Goal: Communication & Community: Participate in discussion

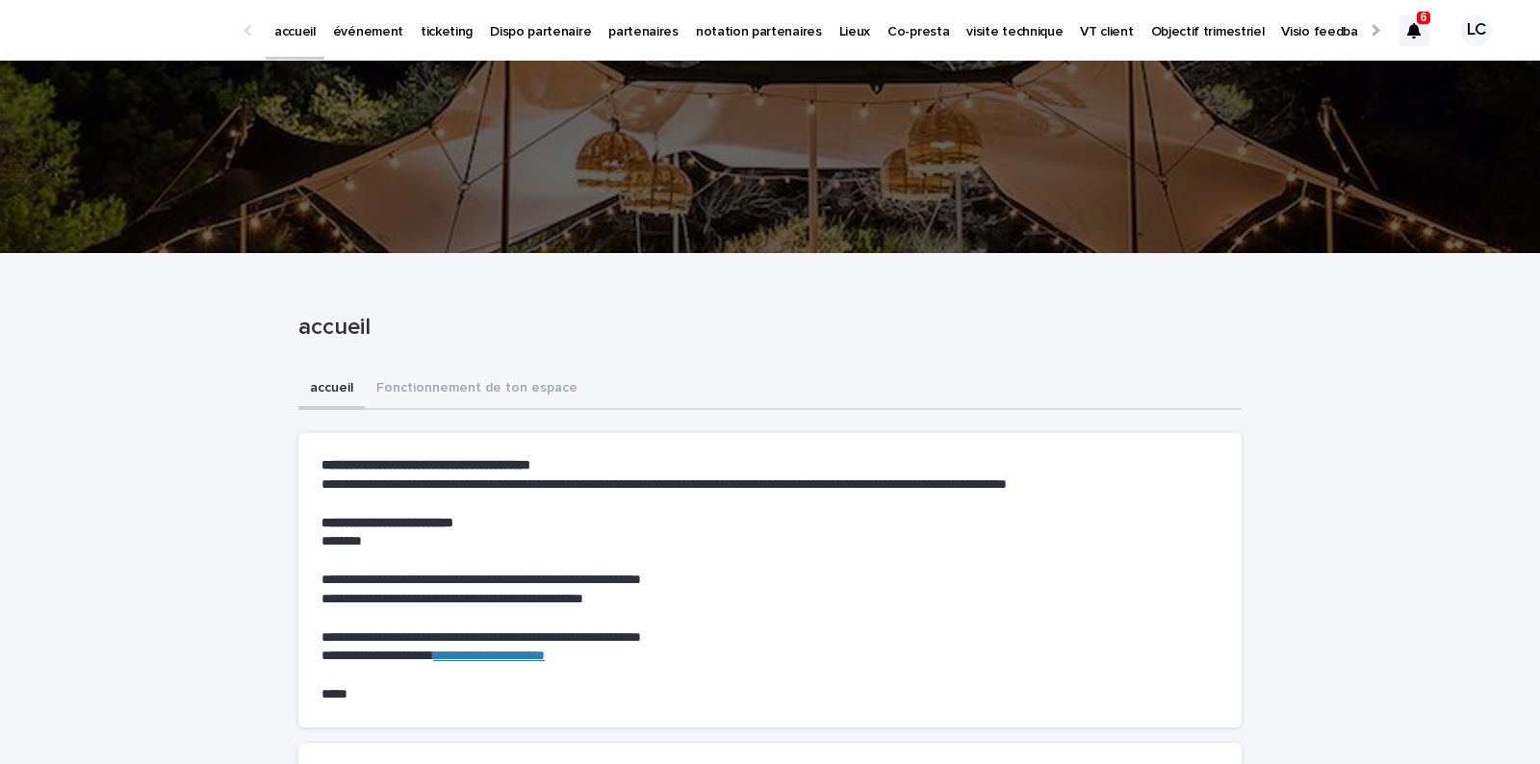
click at [1410, 29] on icon at bounding box center [1414, 30] width 13 height 15
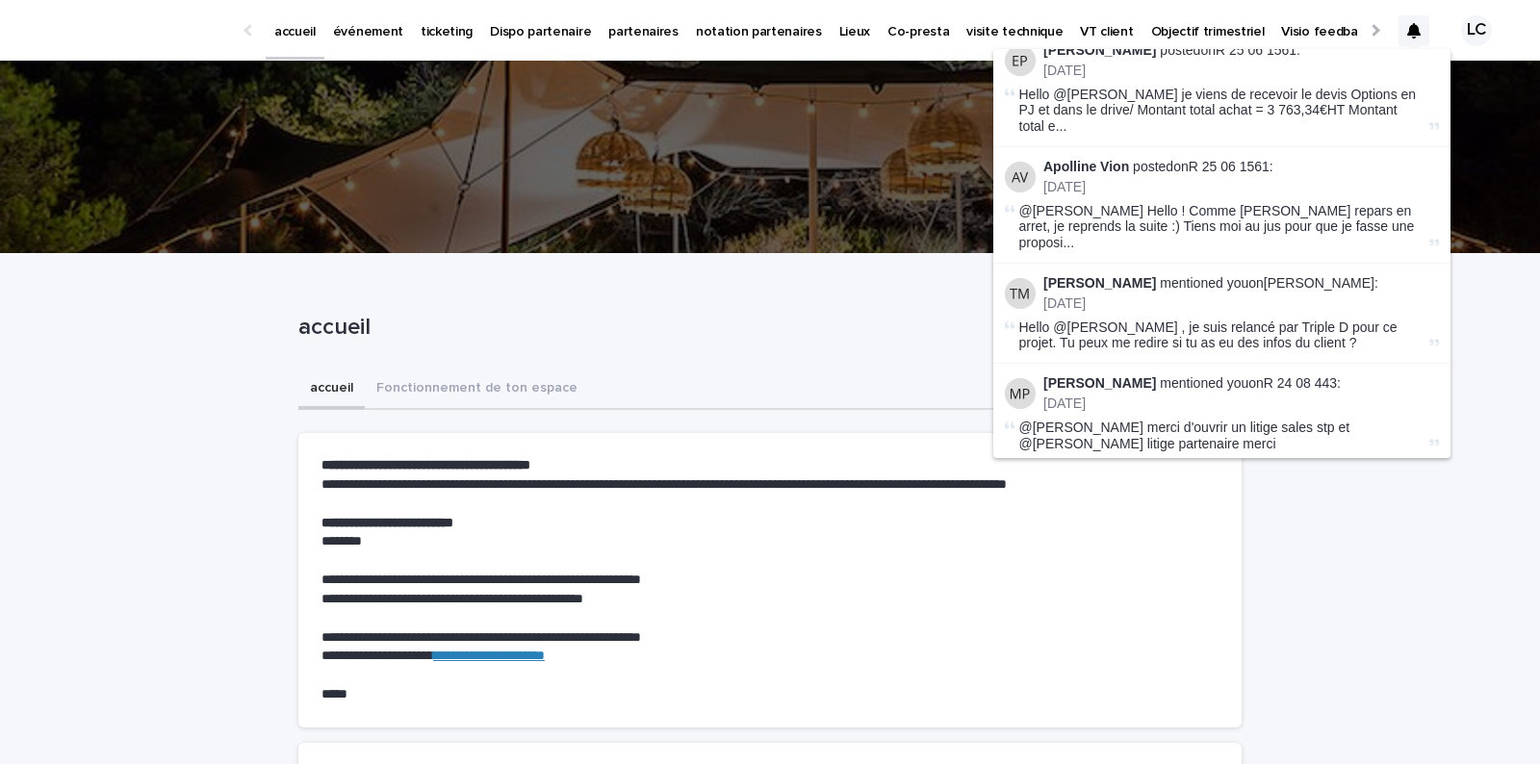
scroll to position [854, 0]
click at [1273, 274] on link "[PERSON_NAME]" at bounding box center [1319, 281] width 111 height 15
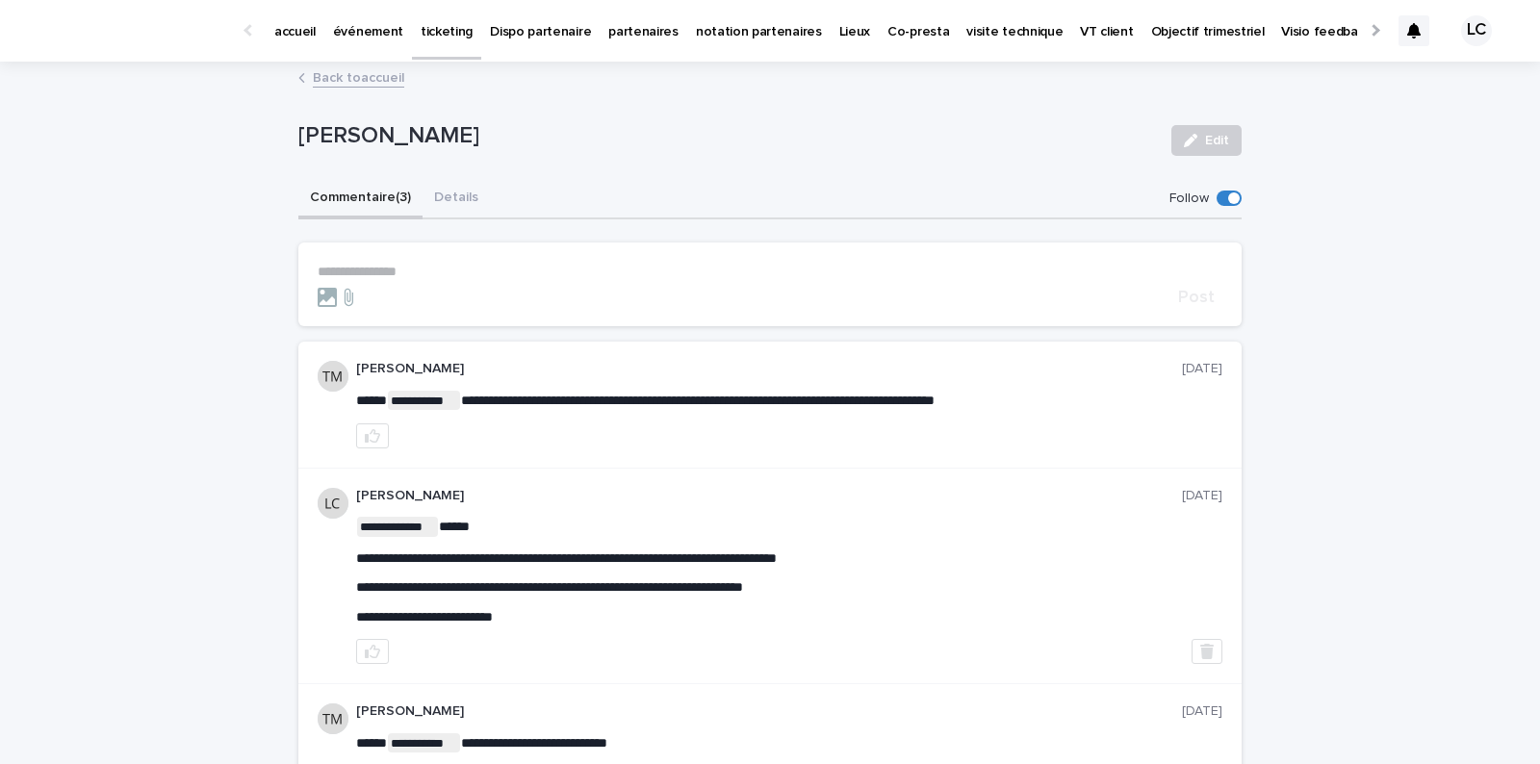
click at [352, 247] on section "**********" at bounding box center [770, 285] width 944 height 84
click at [360, 277] on p "**********" at bounding box center [770, 272] width 905 height 16
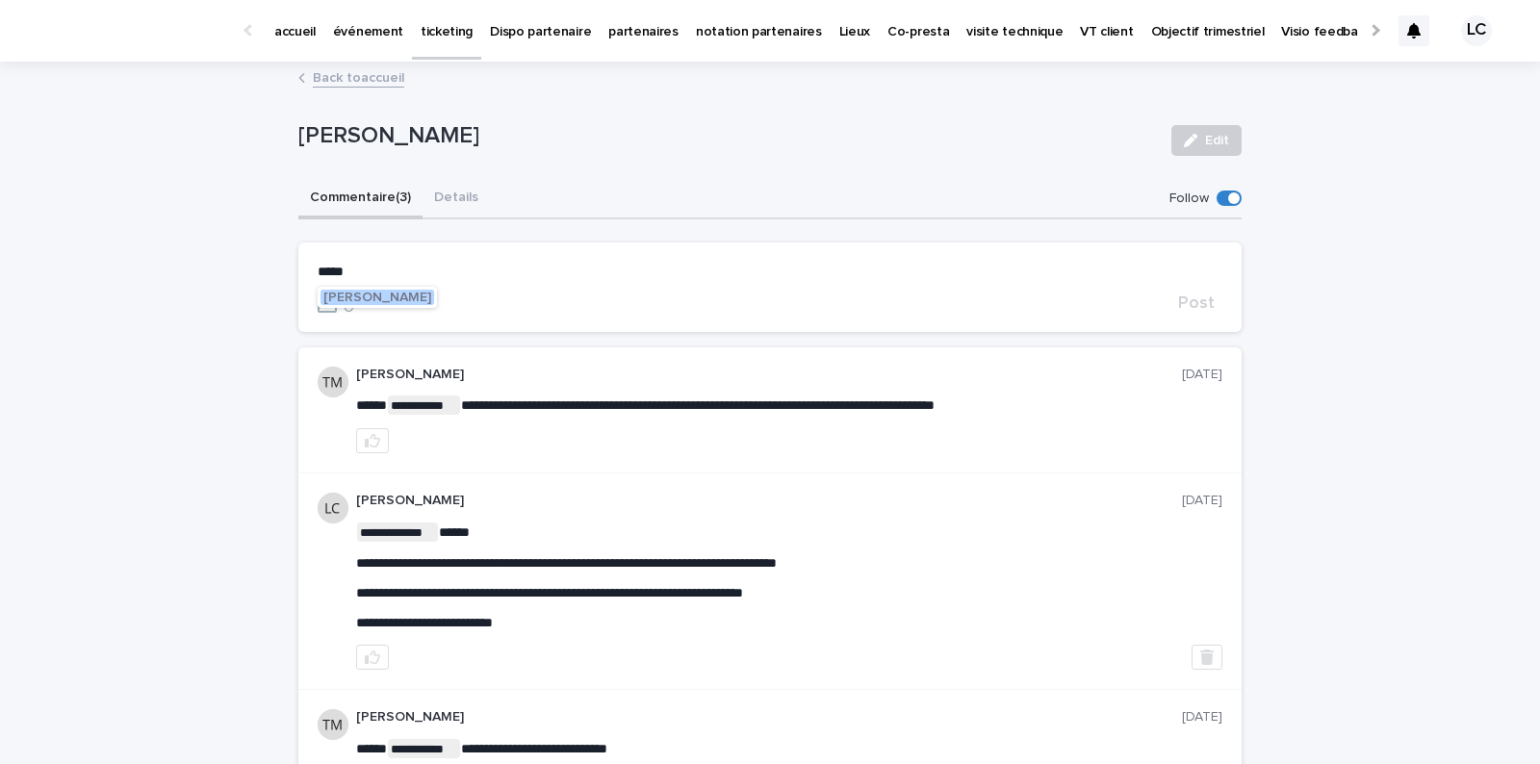
click at [360, 298] on span "[PERSON_NAME]" at bounding box center [377, 297] width 108 height 13
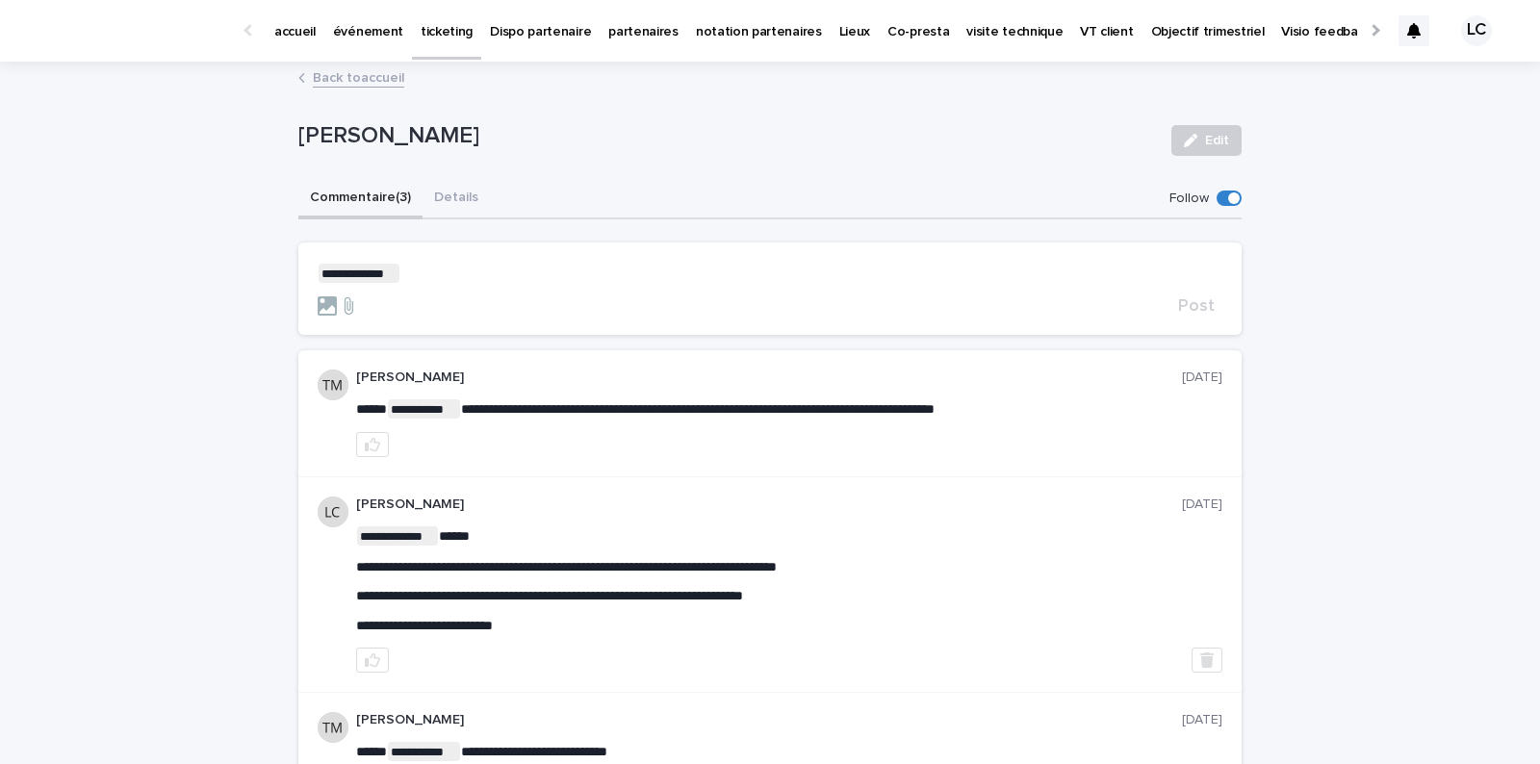
click at [457, 276] on p "**********" at bounding box center [770, 273] width 905 height 19
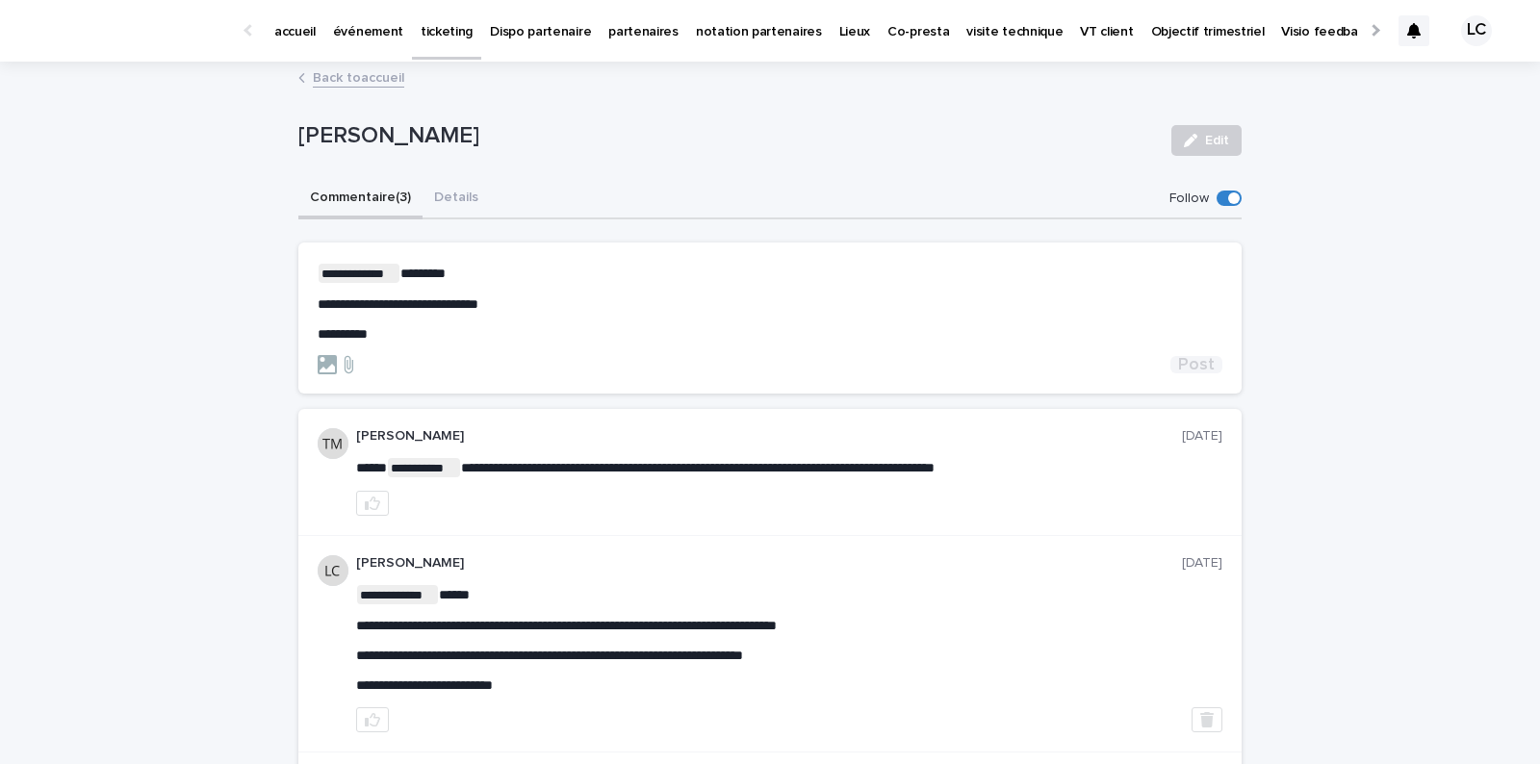
click at [1199, 360] on span "Post" at bounding box center [1196, 364] width 37 height 17
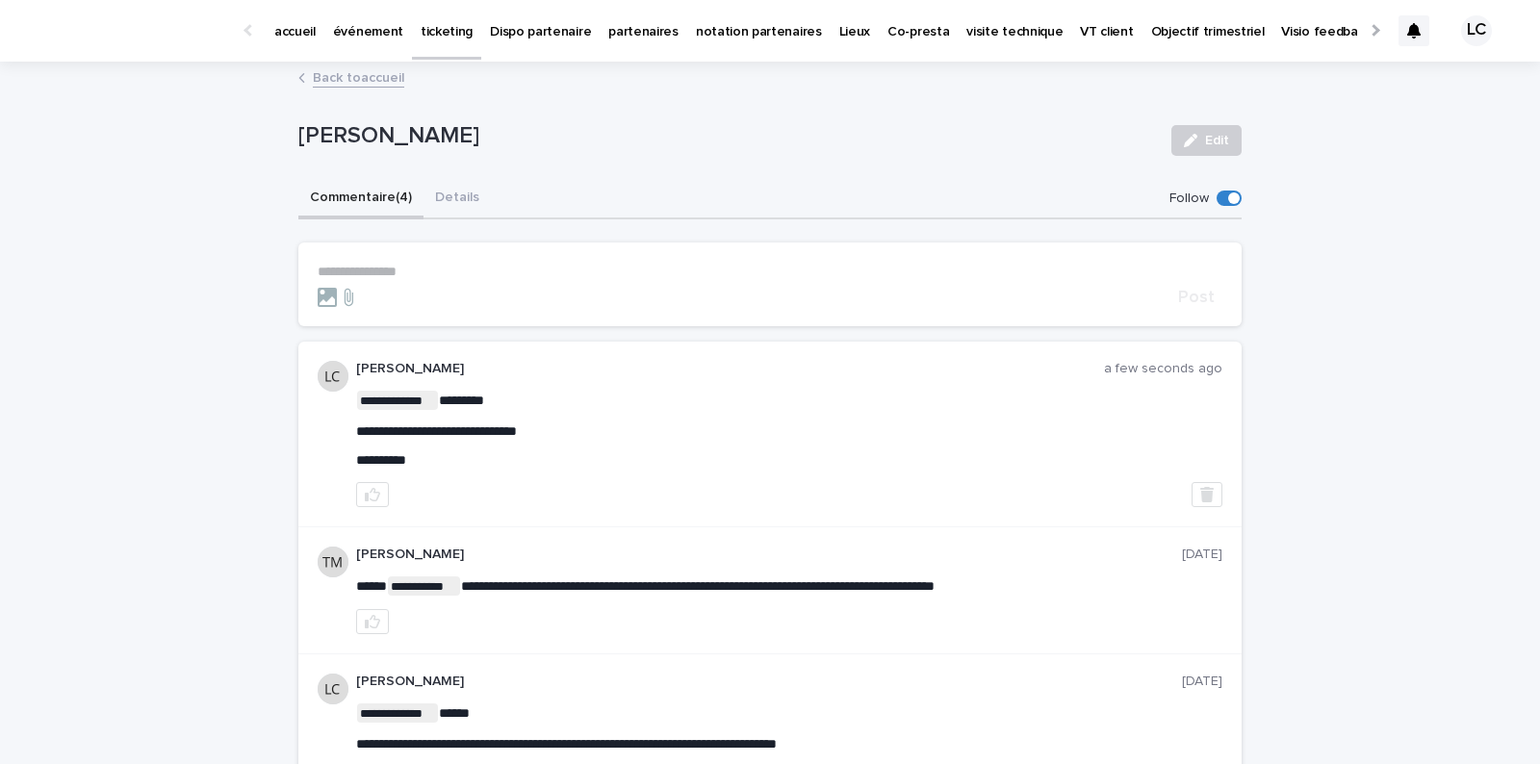
click at [1410, 27] on icon at bounding box center [1414, 30] width 13 height 15
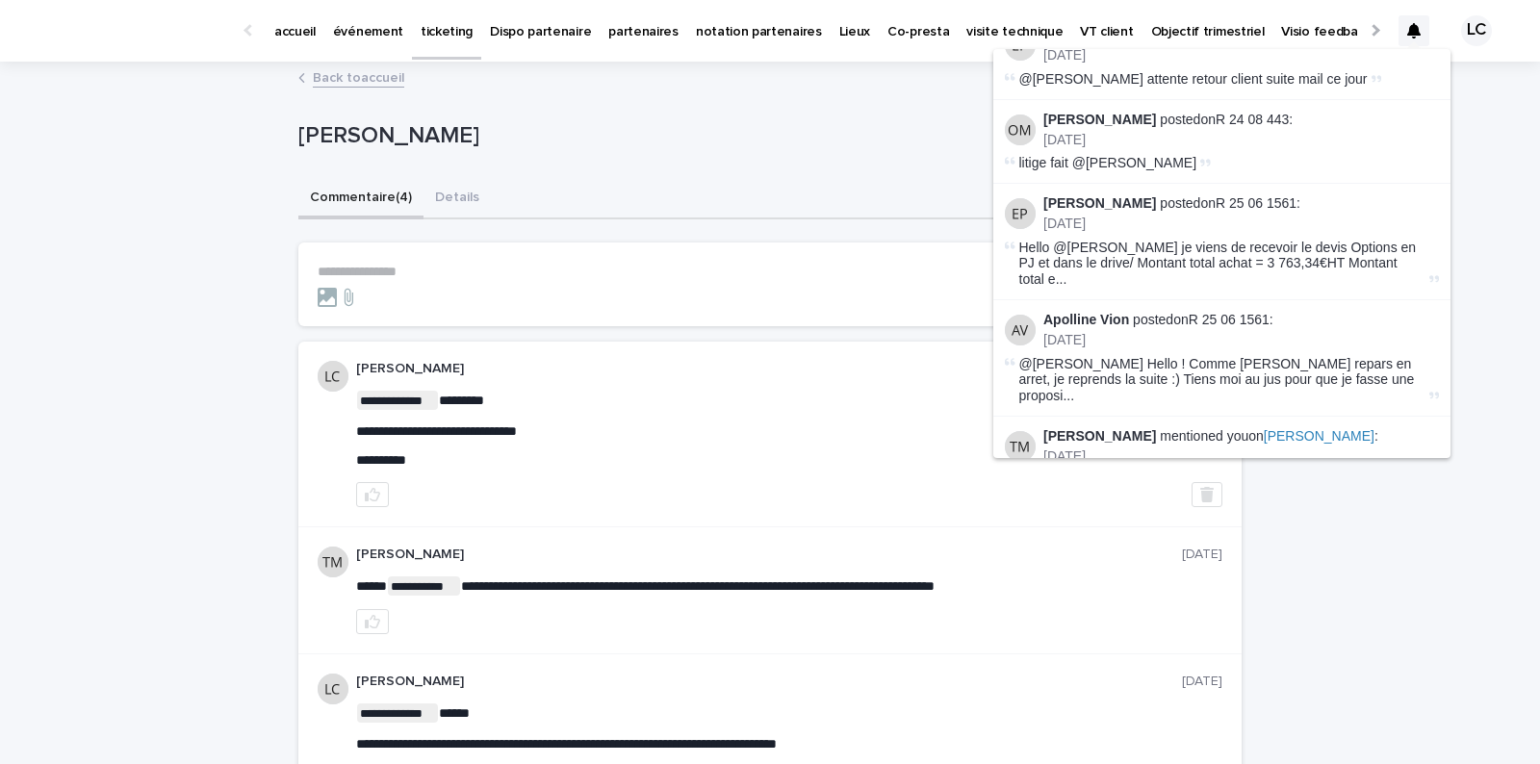
scroll to position [695, 0]
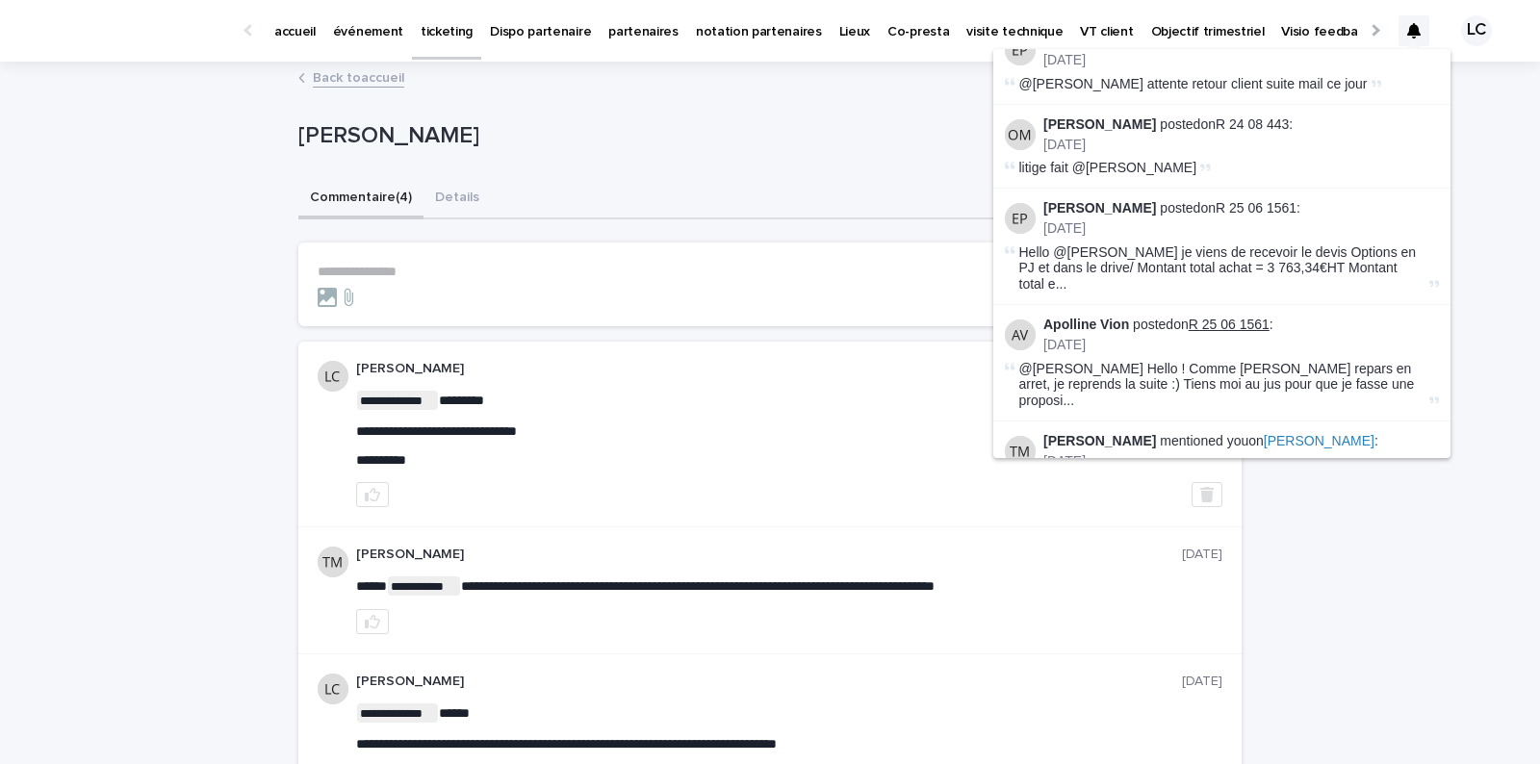
click at [1260, 317] on link "R 25 06 1561" at bounding box center [1229, 324] width 81 height 15
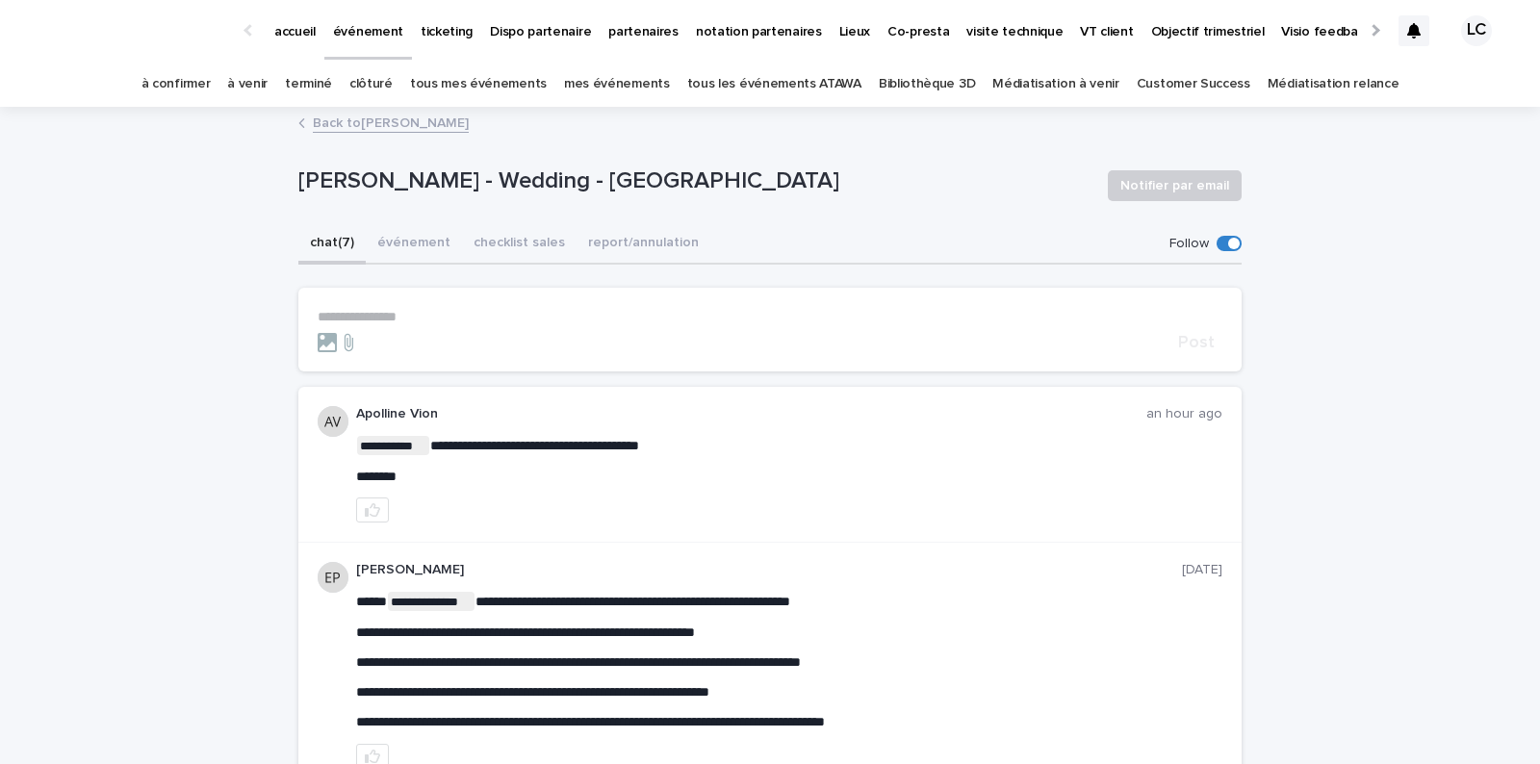
click at [1411, 51] on div at bounding box center [1414, 30] width 31 height 81
click at [1411, 41] on div at bounding box center [1414, 30] width 31 height 31
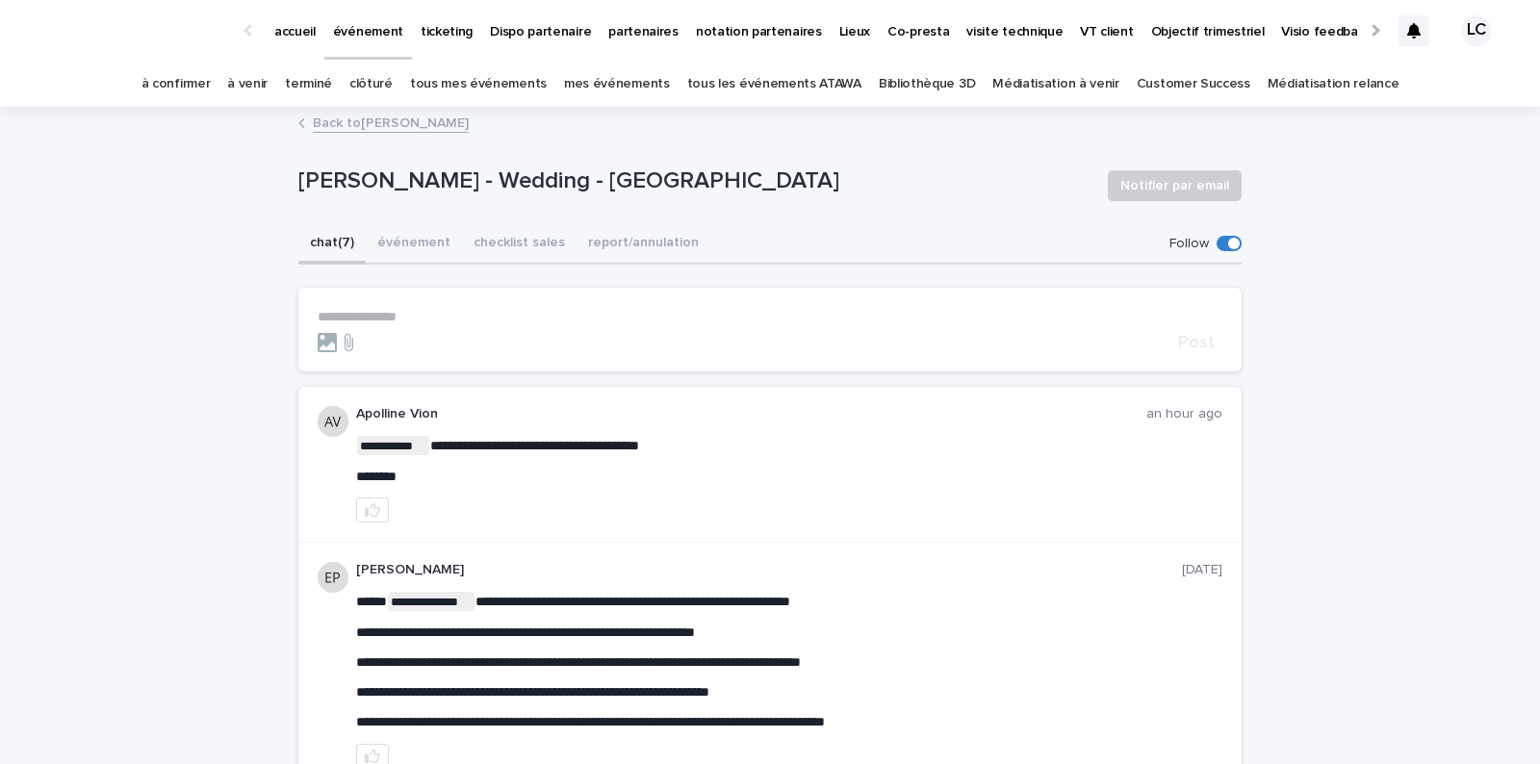
click at [1418, 25] on icon at bounding box center [1414, 30] width 13 height 15
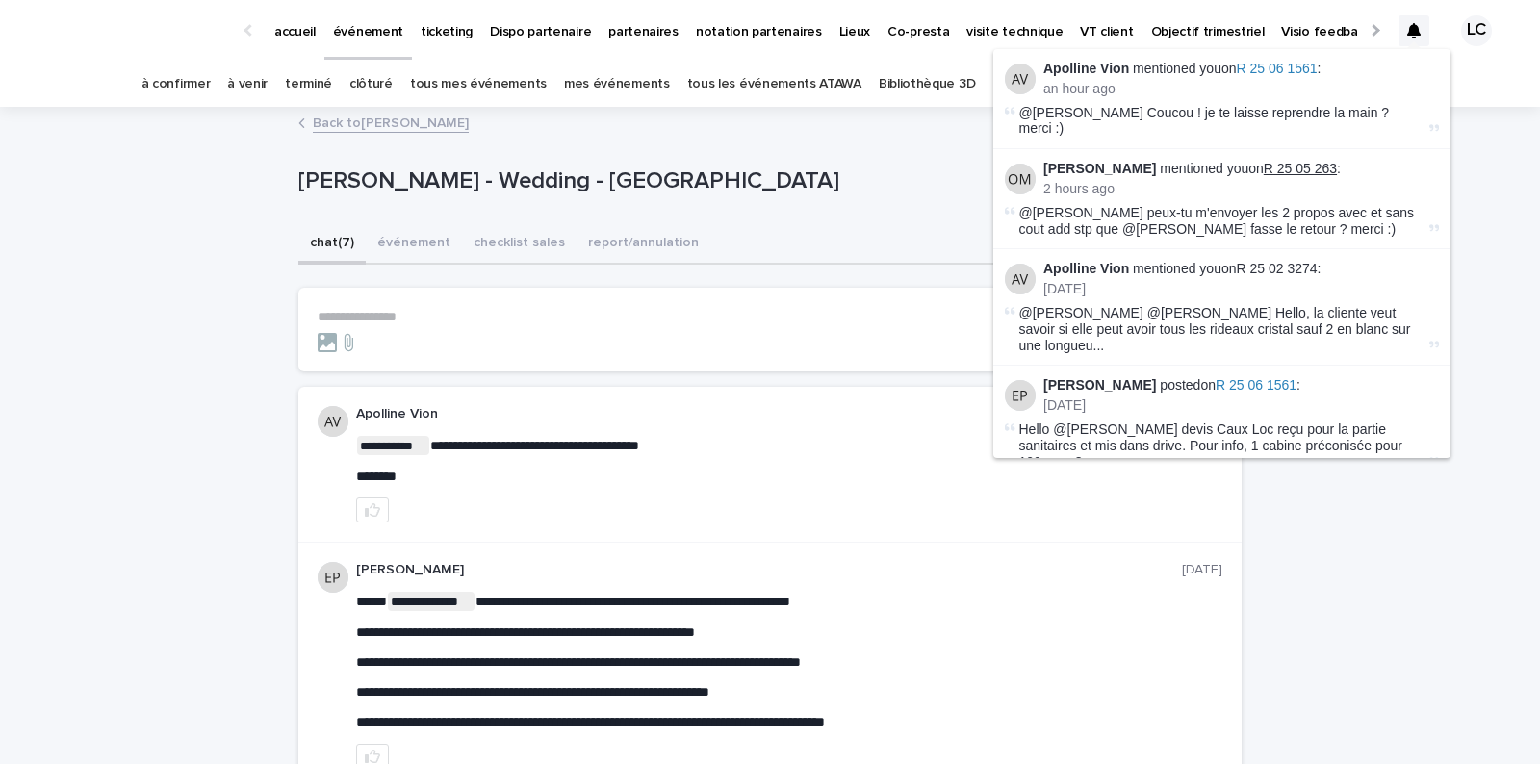
click at [1320, 161] on link "R 25 05 263" at bounding box center [1300, 168] width 73 height 15
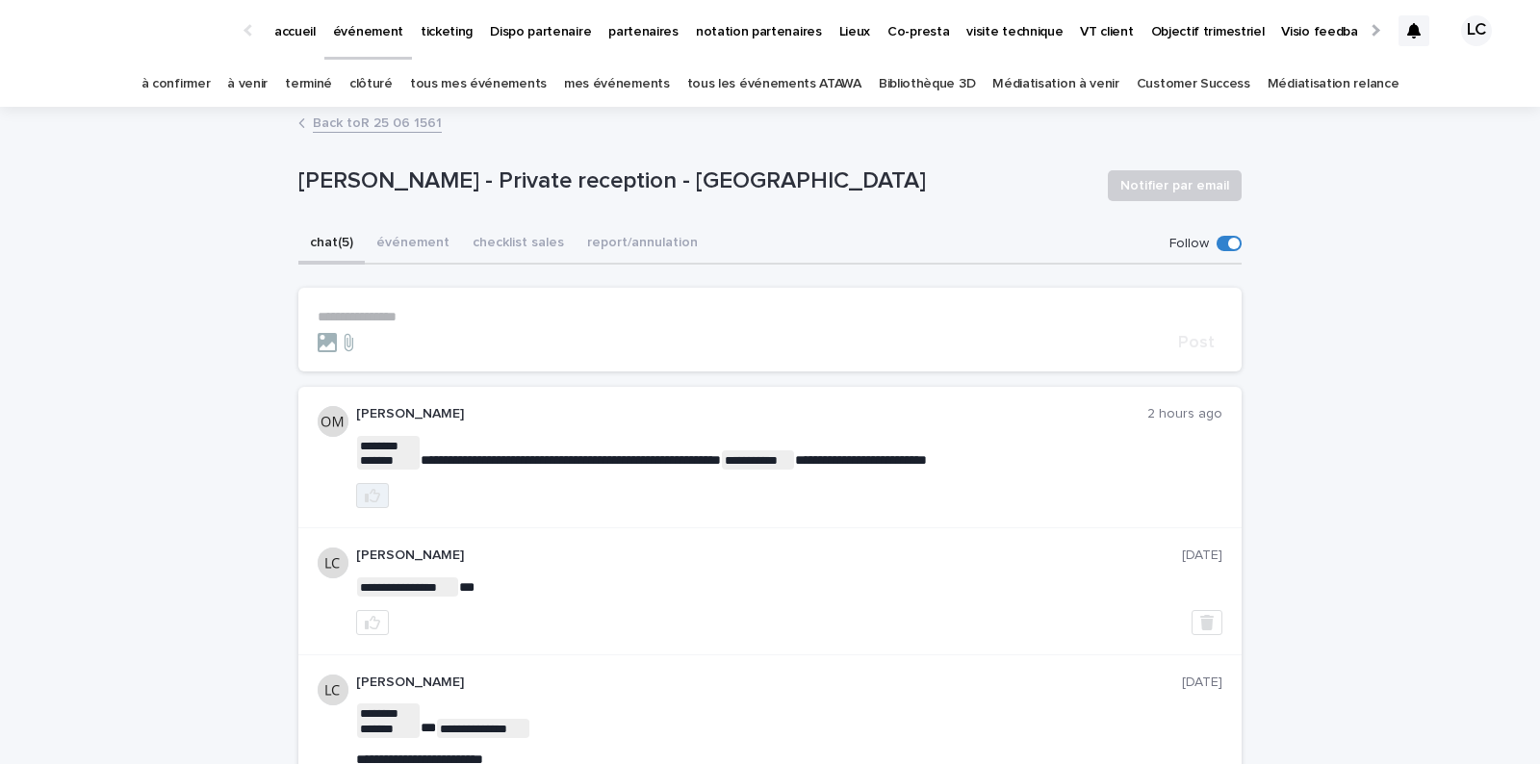
click at [373, 496] on icon "button" at bounding box center [372, 495] width 15 height 15
click at [1415, 30] on icon at bounding box center [1414, 30] width 13 height 15
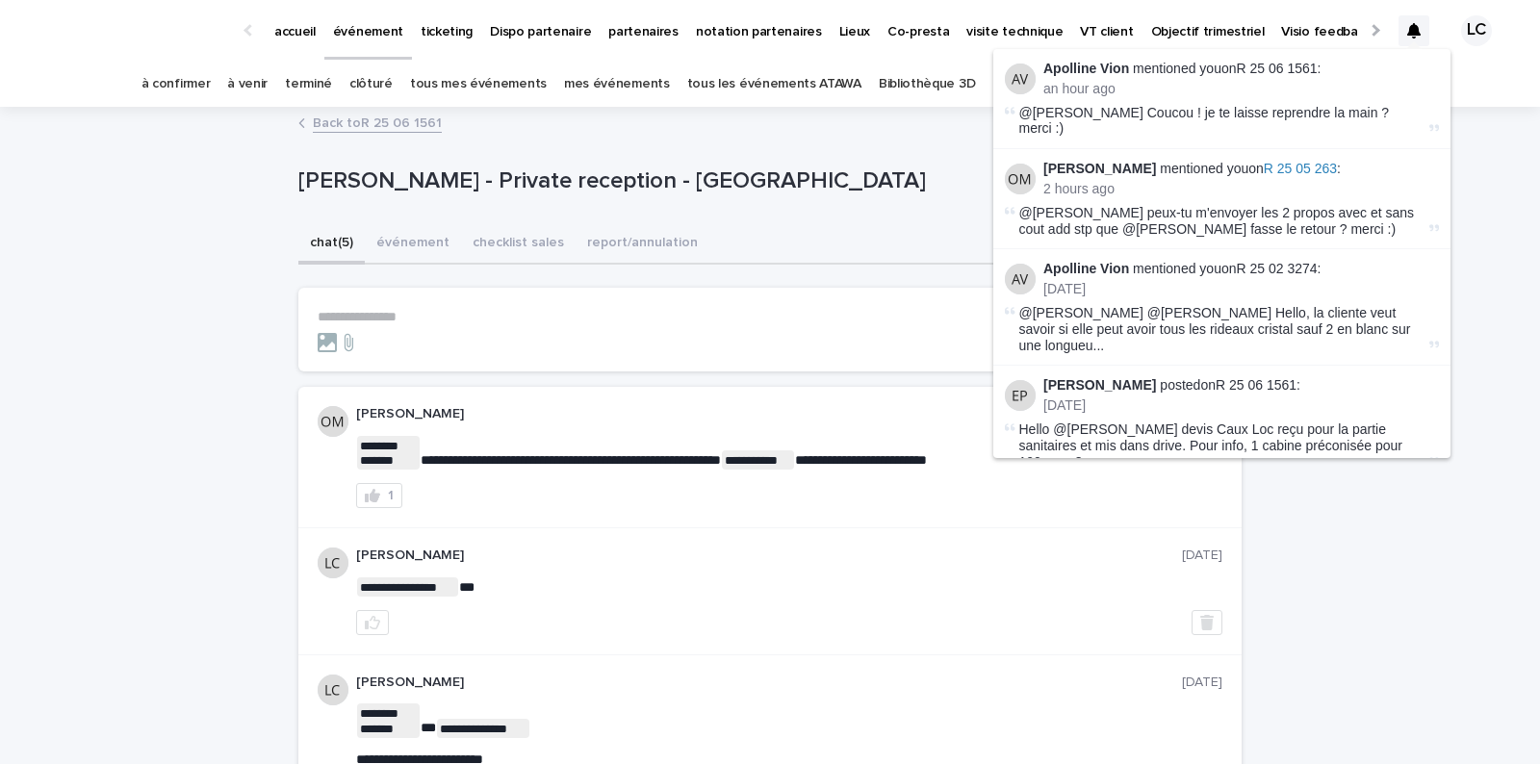
scroll to position [77, 0]
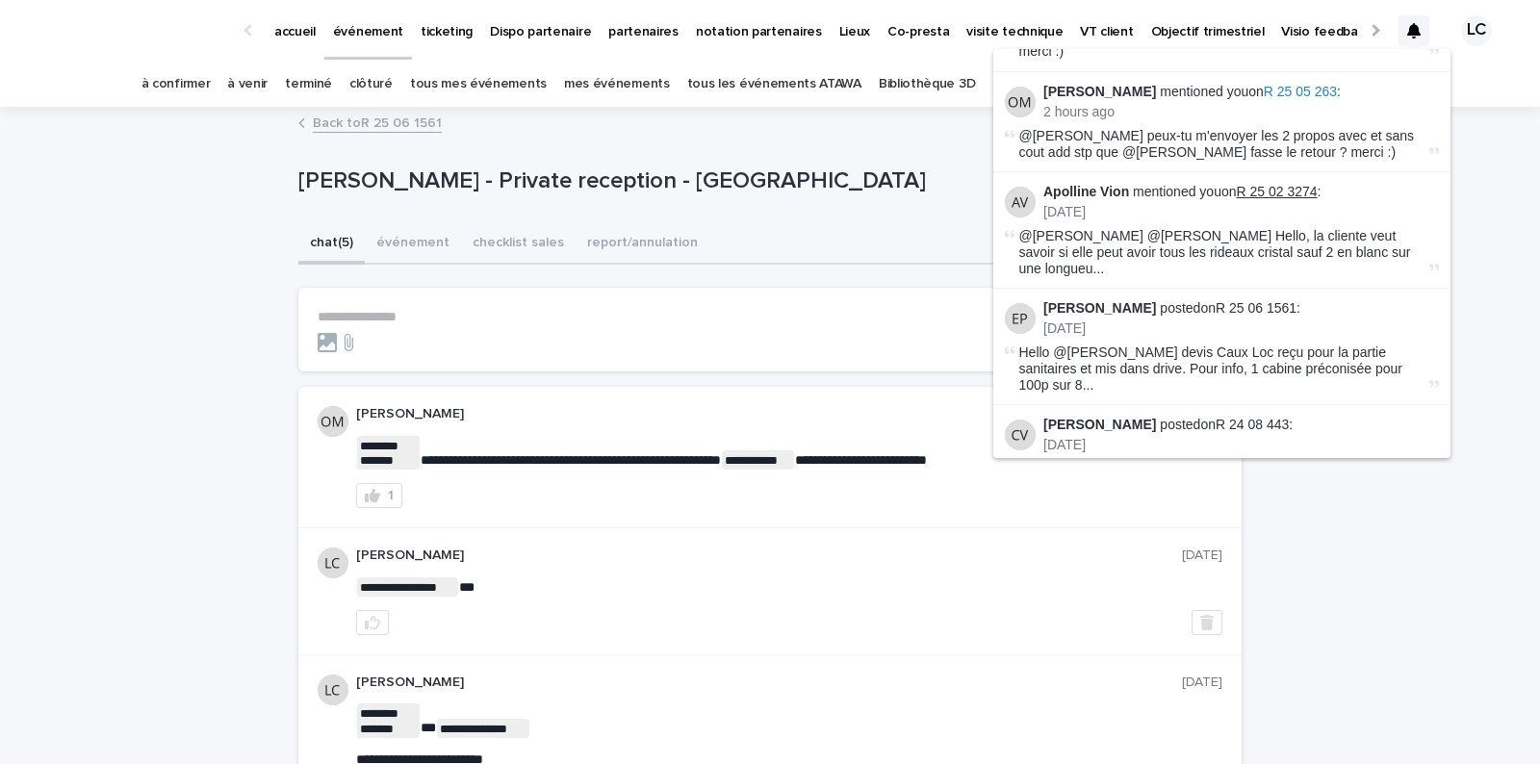
click at [1301, 184] on link "R 25 02 3274" at bounding box center [1277, 191] width 81 height 15
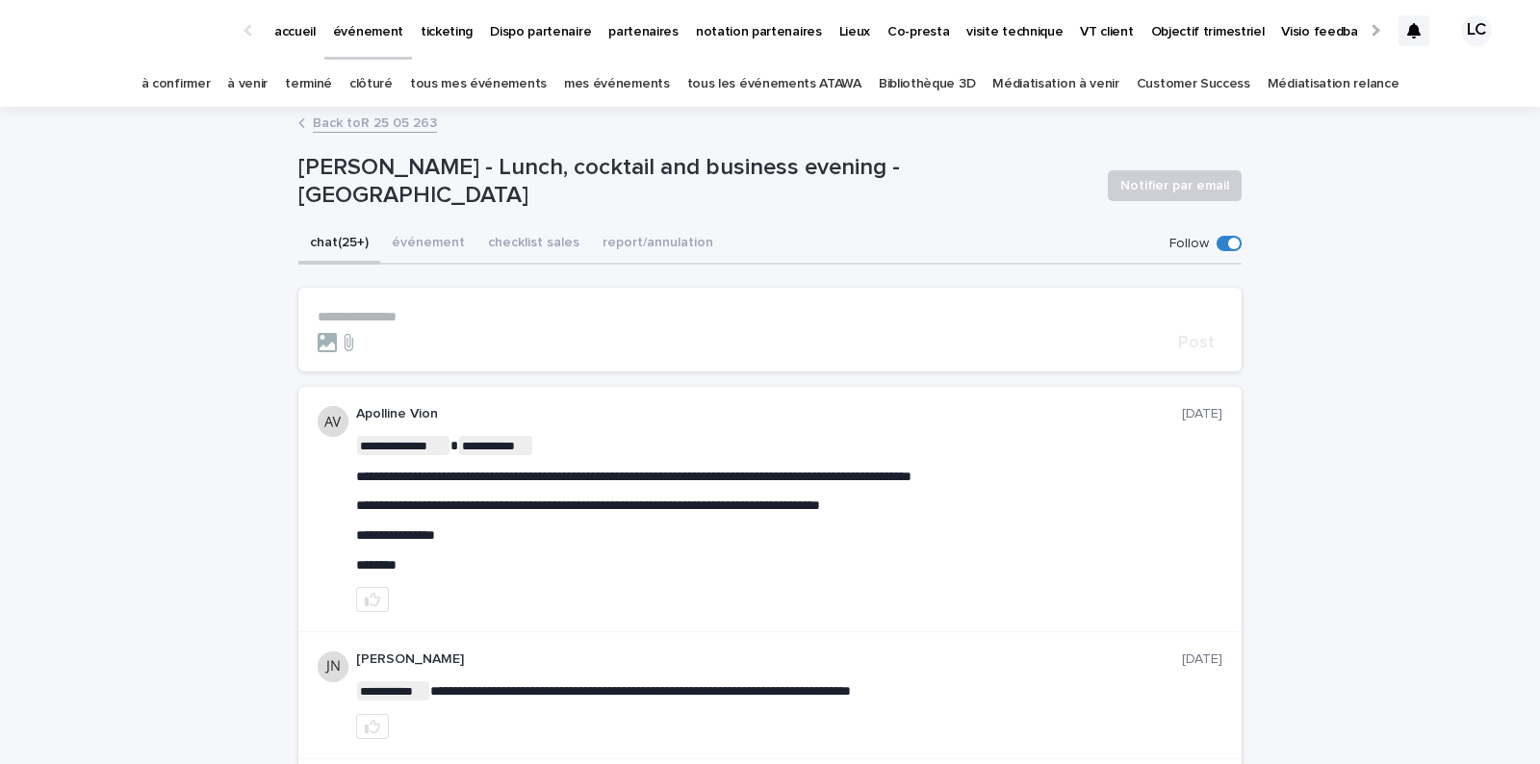
click at [1413, 32] on icon at bounding box center [1414, 30] width 13 height 15
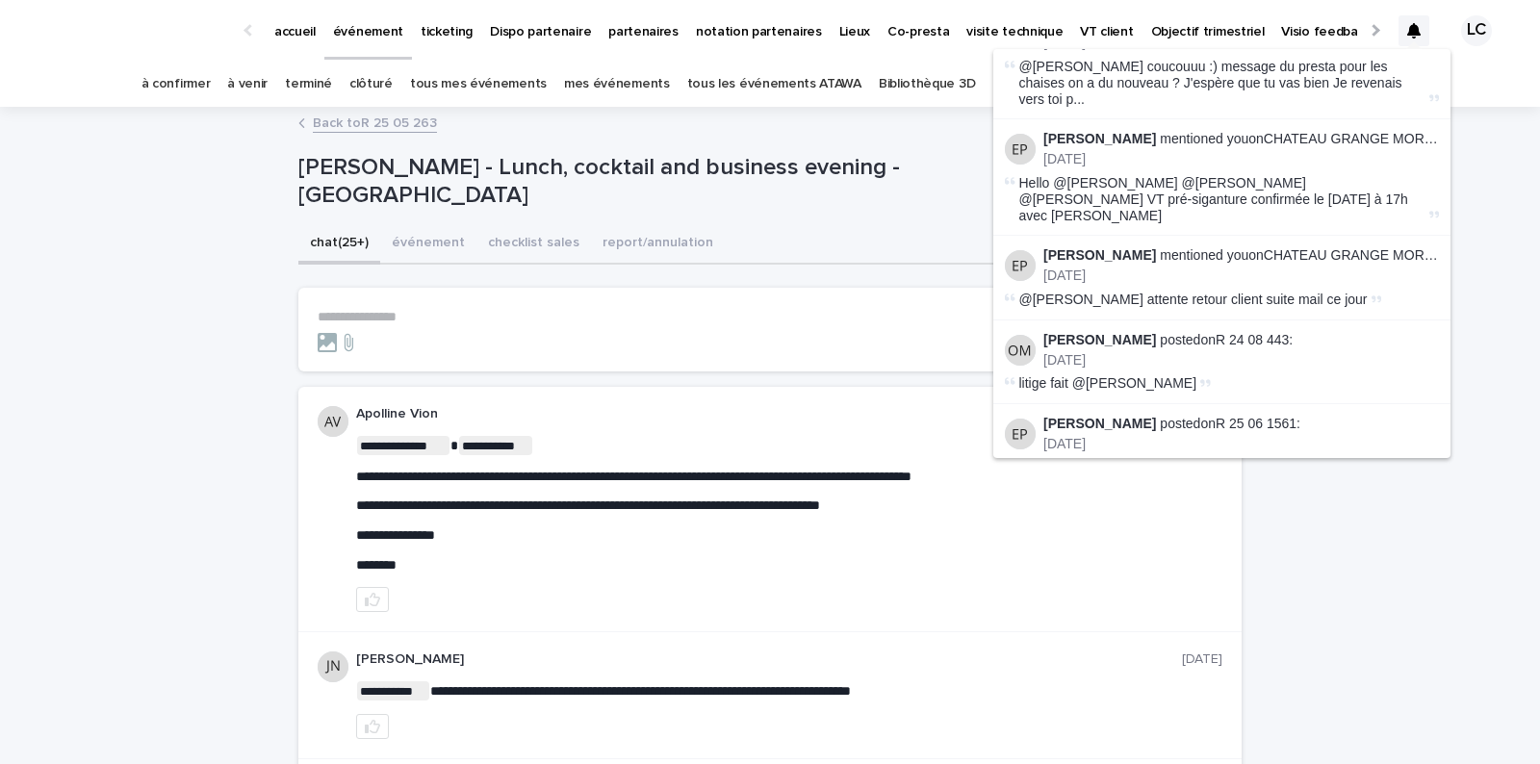
scroll to position [464, 0]
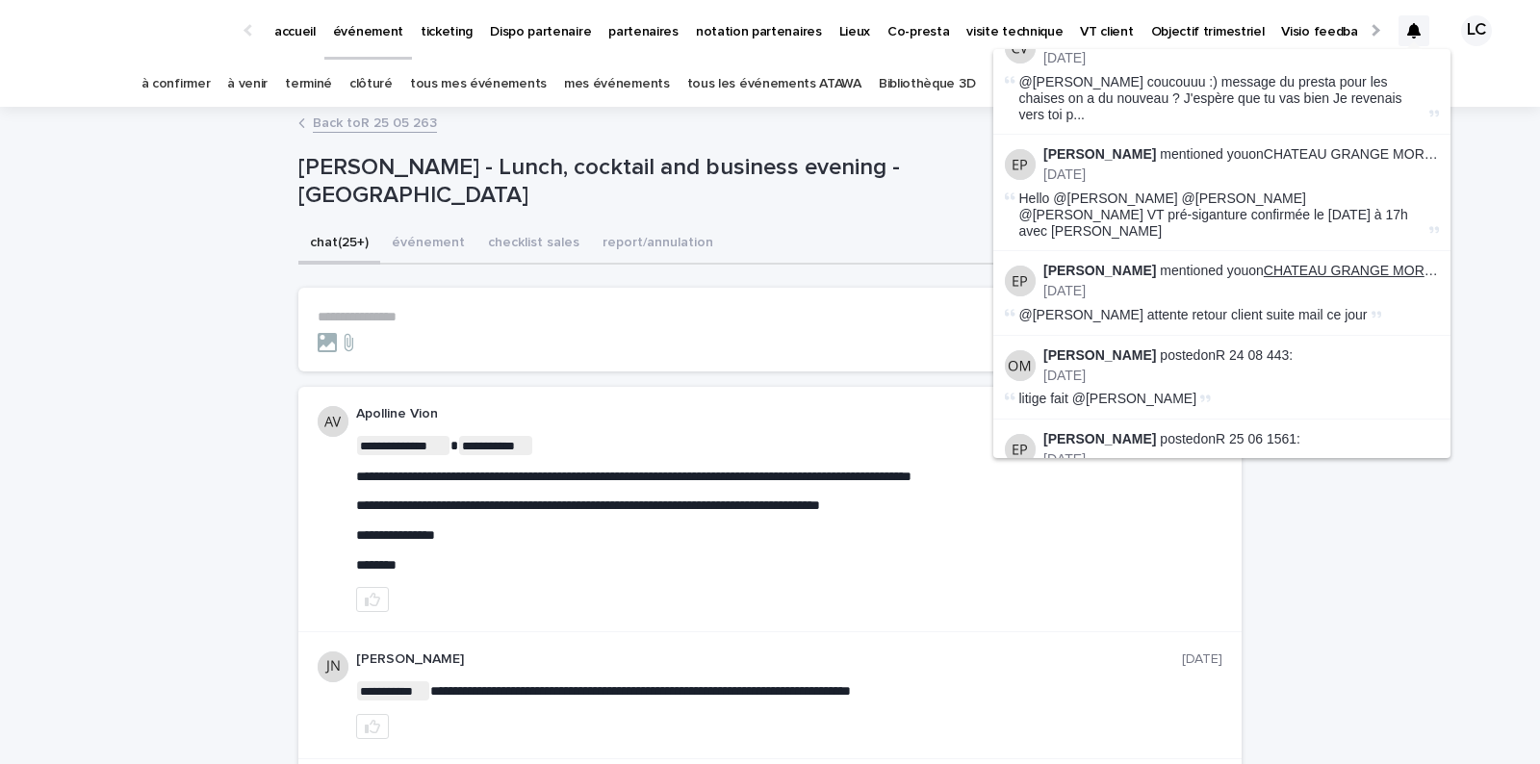
click at [1340, 263] on link "CHATEAU GRANGE MOREAU - VISITE TECHNIQUE / COMMERCIALE" at bounding box center [1483, 270] width 438 height 15
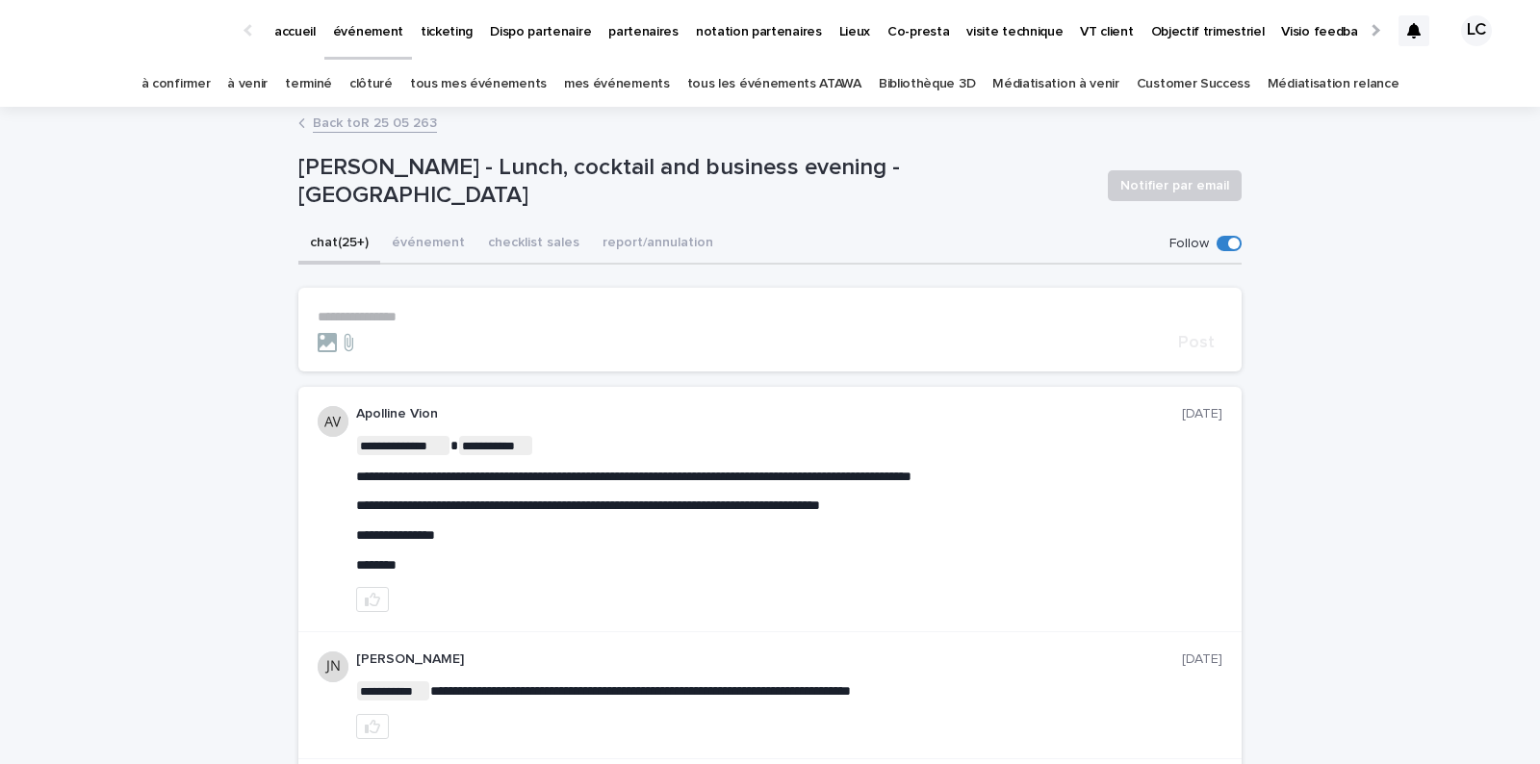
click at [1409, 31] on icon at bounding box center [1414, 30] width 13 height 15
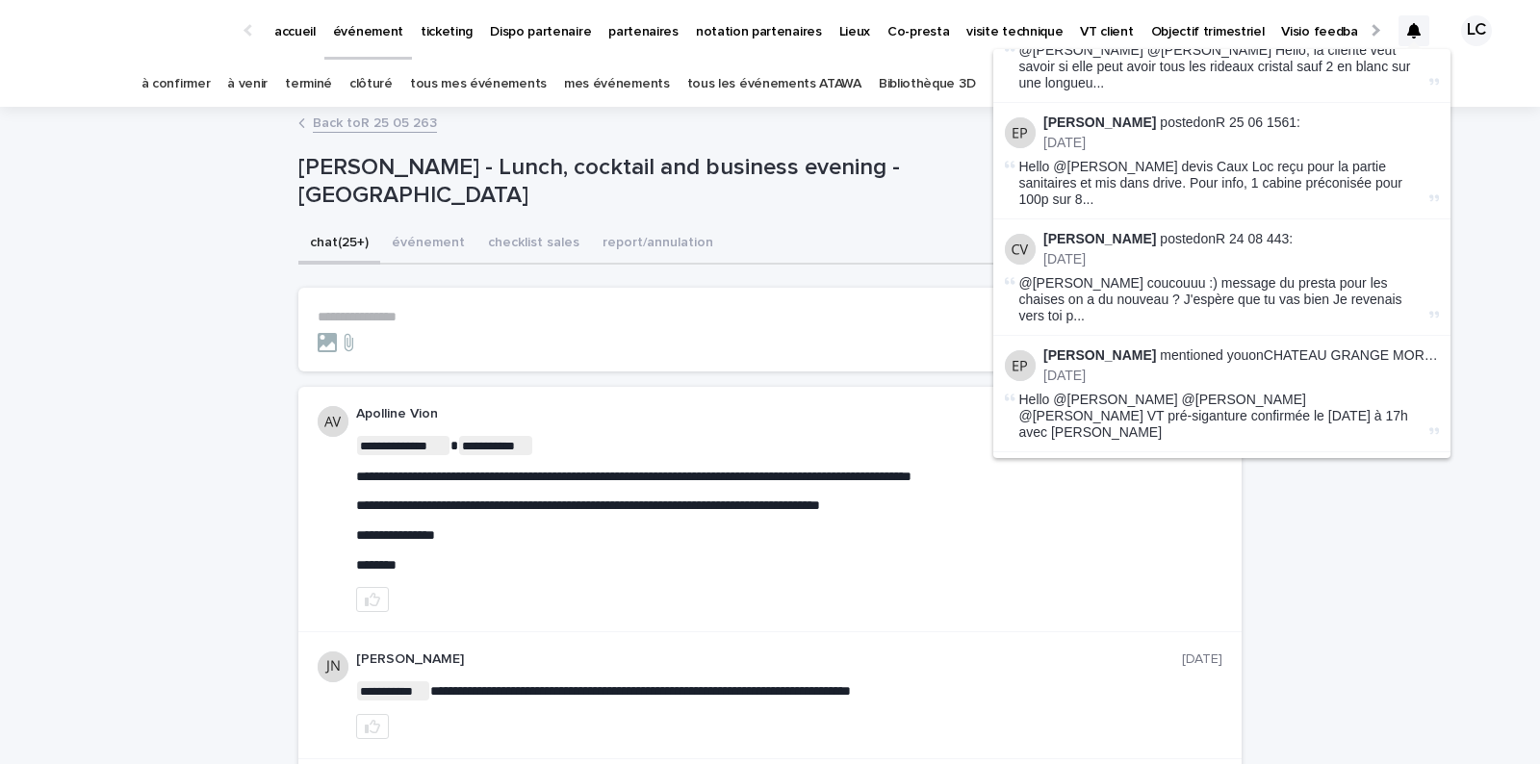
scroll to position [260, 0]
click at [1248, 234] on link "R 24 08 443" at bounding box center [1252, 241] width 73 height 15
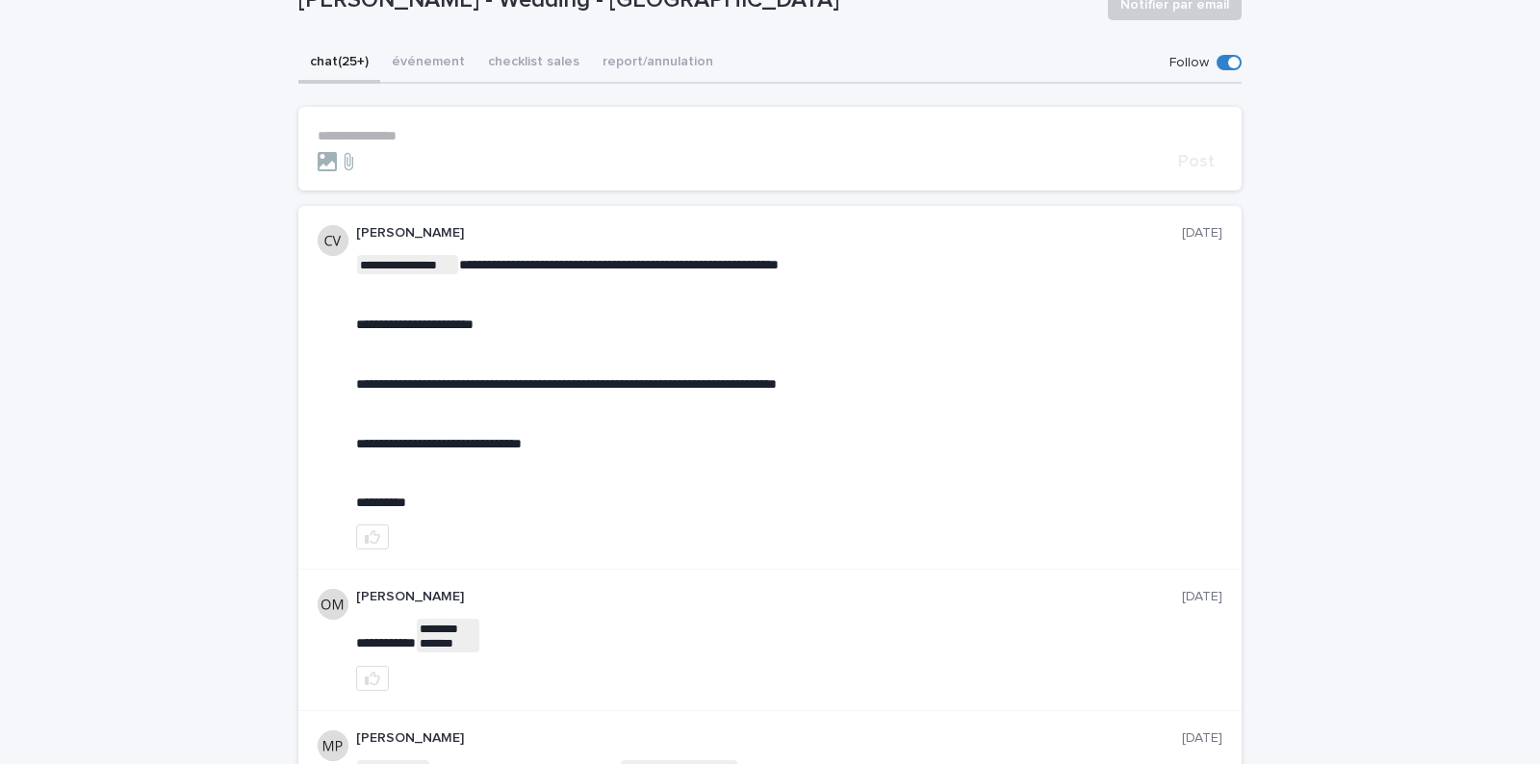
scroll to position [184, 0]
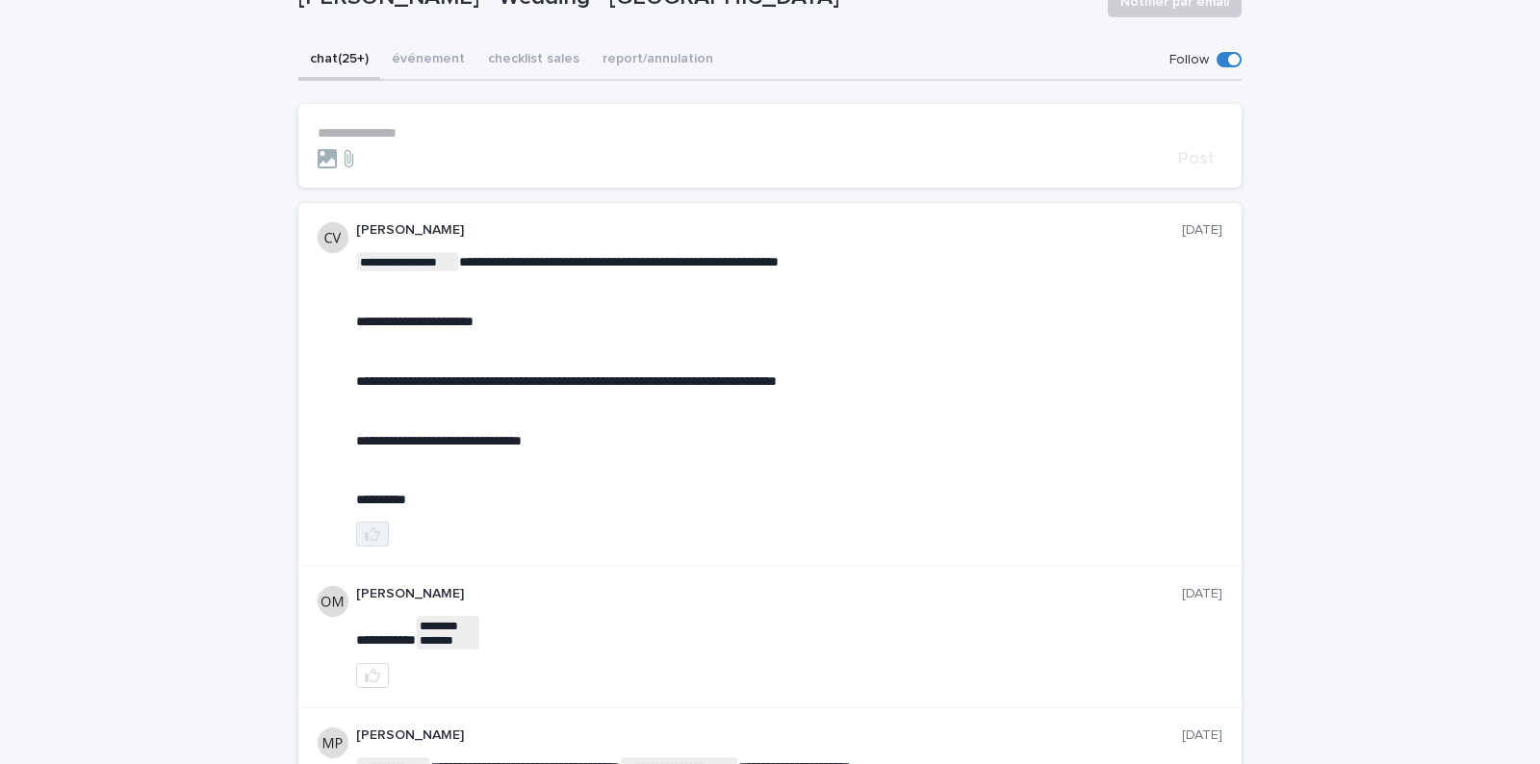
click at [375, 529] on icon "button" at bounding box center [372, 534] width 15 height 15
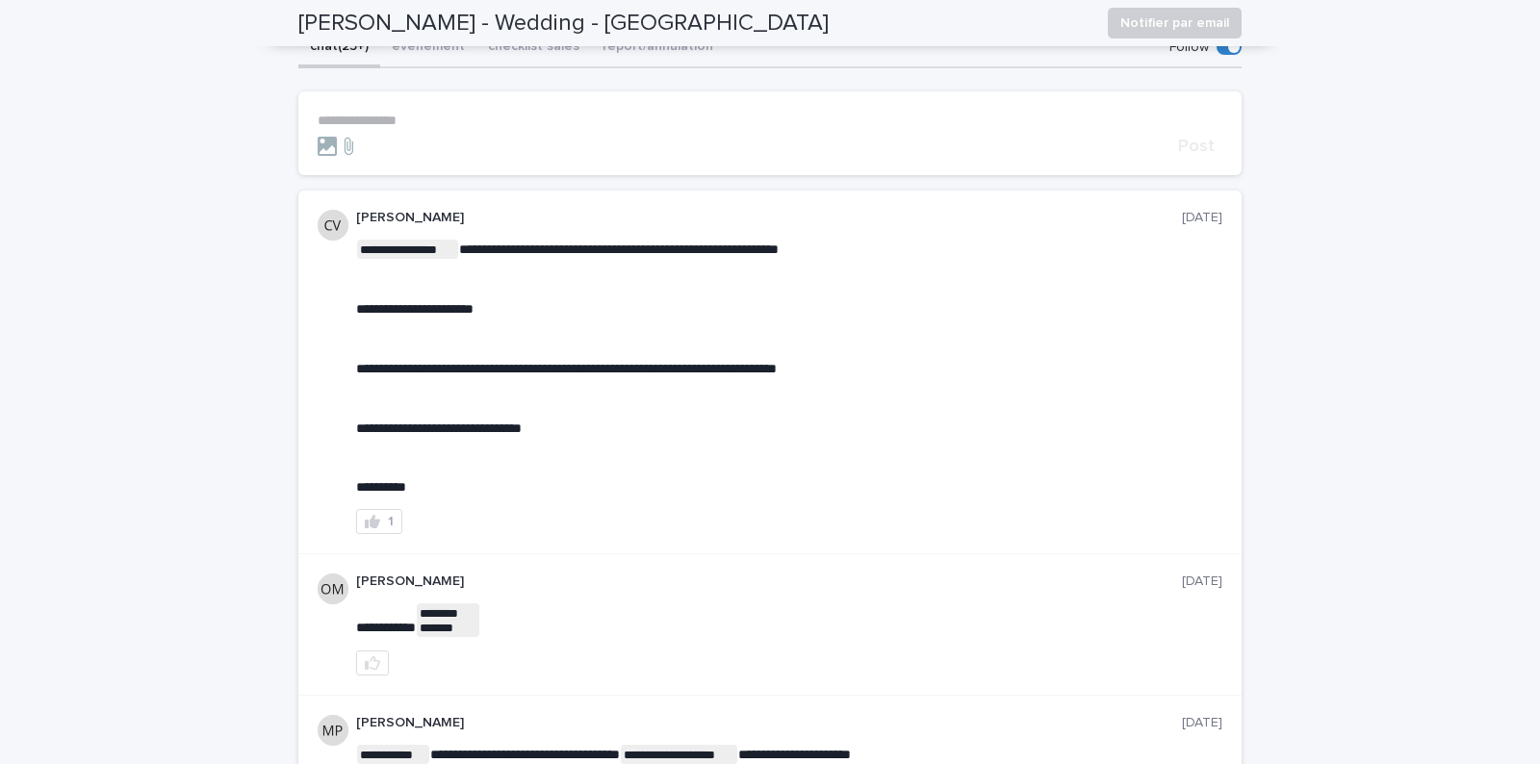
scroll to position [194, 0]
